Goal: Information Seeking & Learning: Learn about a topic

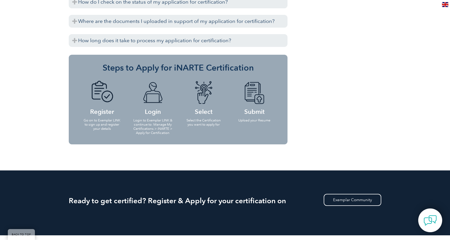
scroll to position [656, 0]
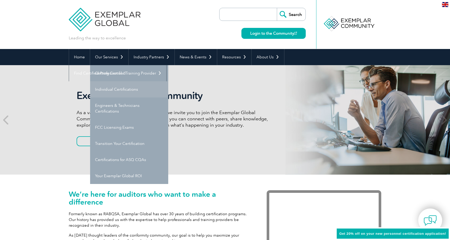
click at [124, 89] on link "Individual Certifications" at bounding box center [129, 89] width 78 height 16
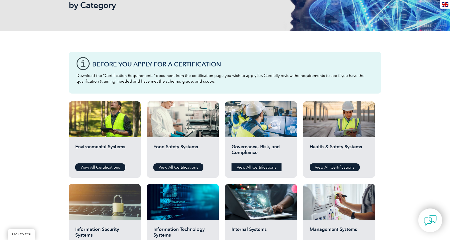
scroll to position [99, 0]
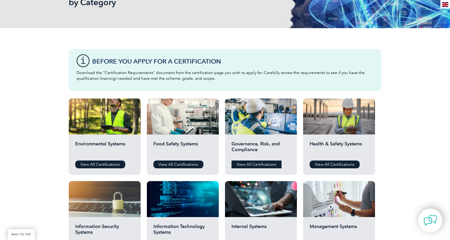
click at [255, 164] on link "View All Certifications" at bounding box center [256, 164] width 50 height 8
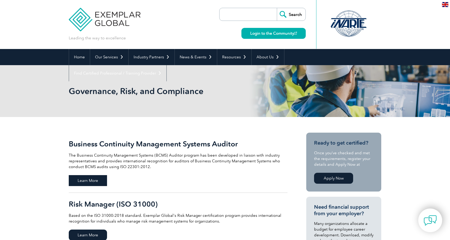
click at [103, 178] on span "Learn More" at bounding box center [88, 180] width 38 height 11
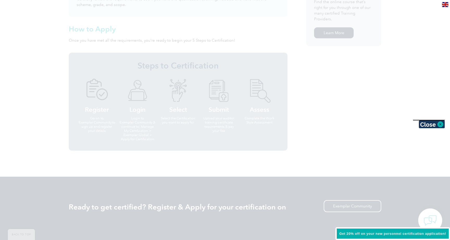
scroll to position [421, 0]
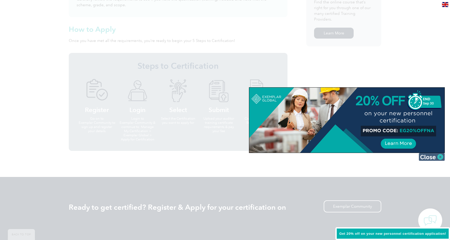
click at [440, 157] on img at bounding box center [431, 157] width 26 height 8
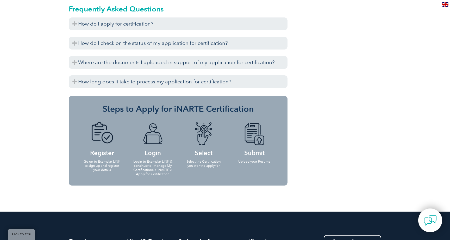
scroll to position [619, 0]
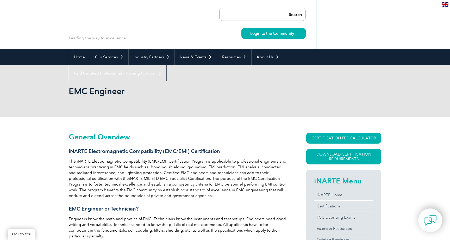
scroll to position [619, 0]
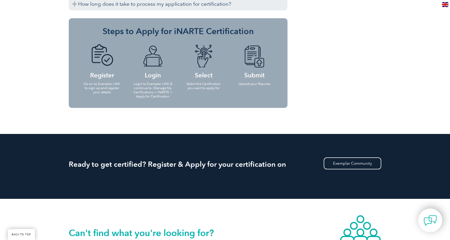
scroll to position [686, 0]
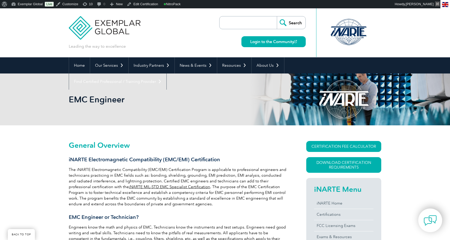
scroll to position [695, 0]
